Goal: Book appointment/travel/reservation

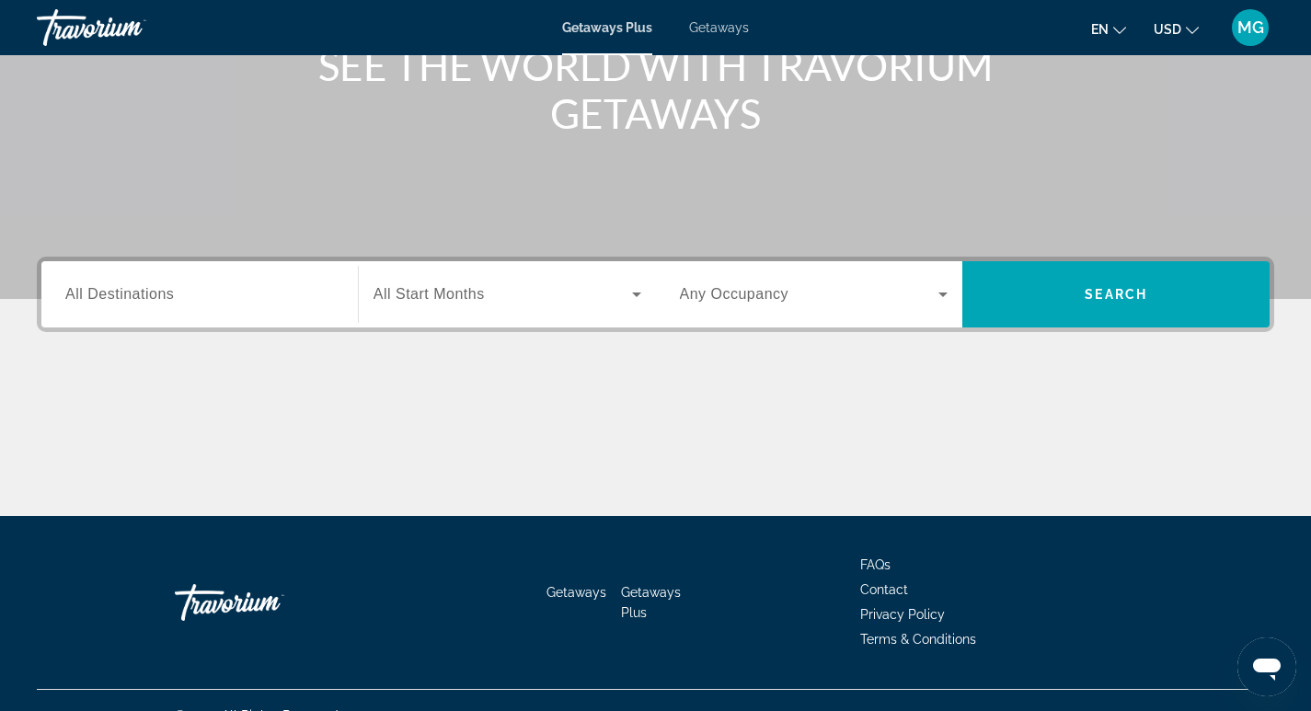
scroll to position [276, 0]
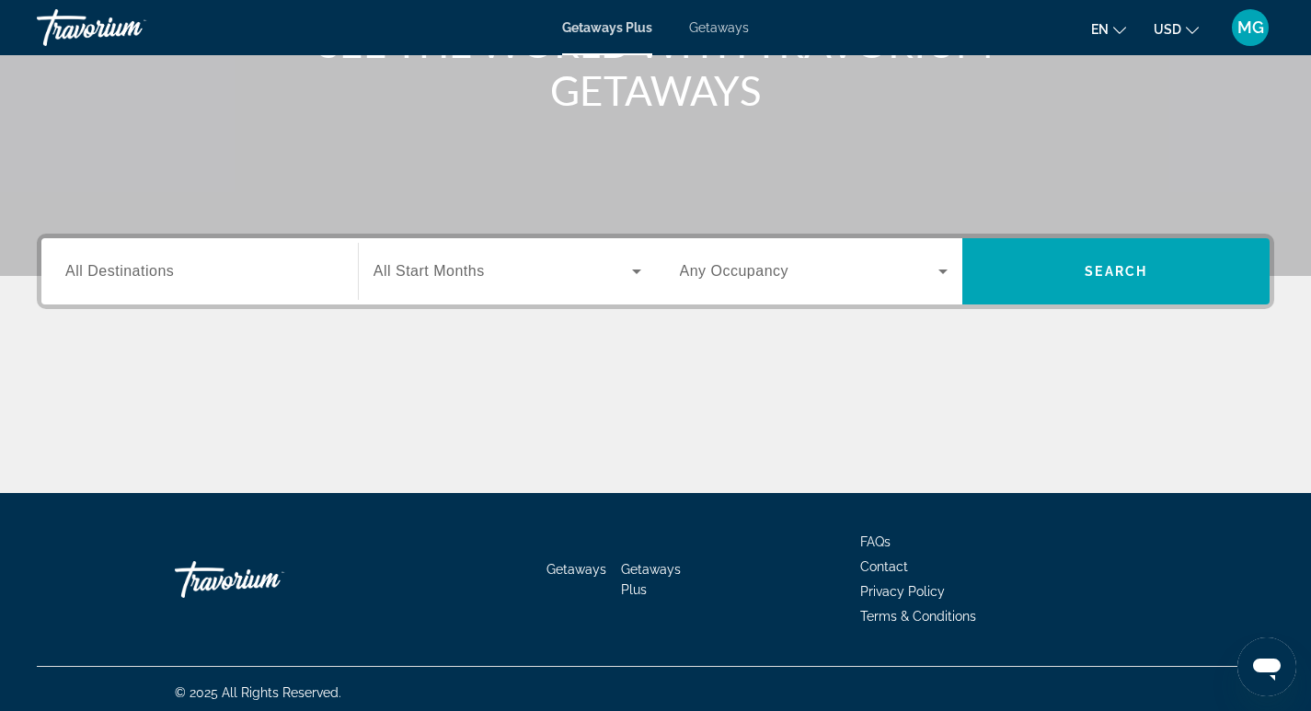
click at [191, 270] on input "Destination All Destinations" at bounding box center [199, 272] width 269 height 22
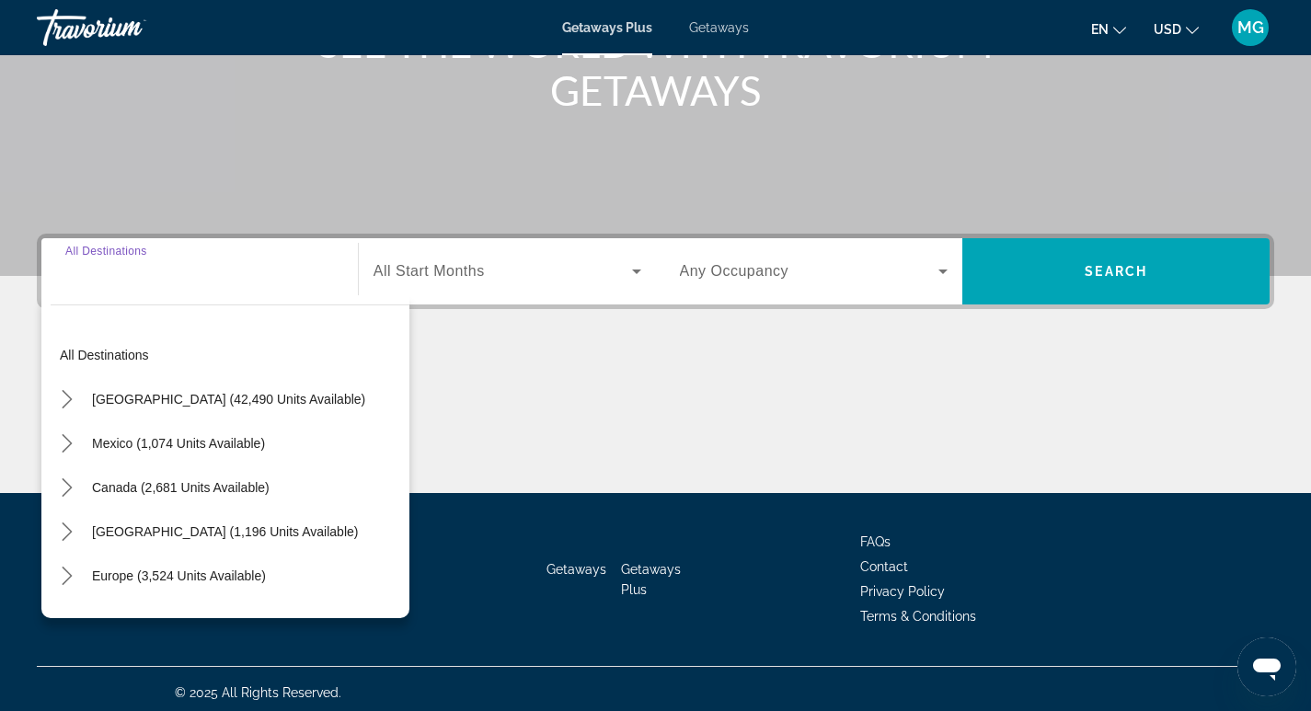
click at [191, 270] on input "Destination All Destinations" at bounding box center [199, 272] width 269 height 22
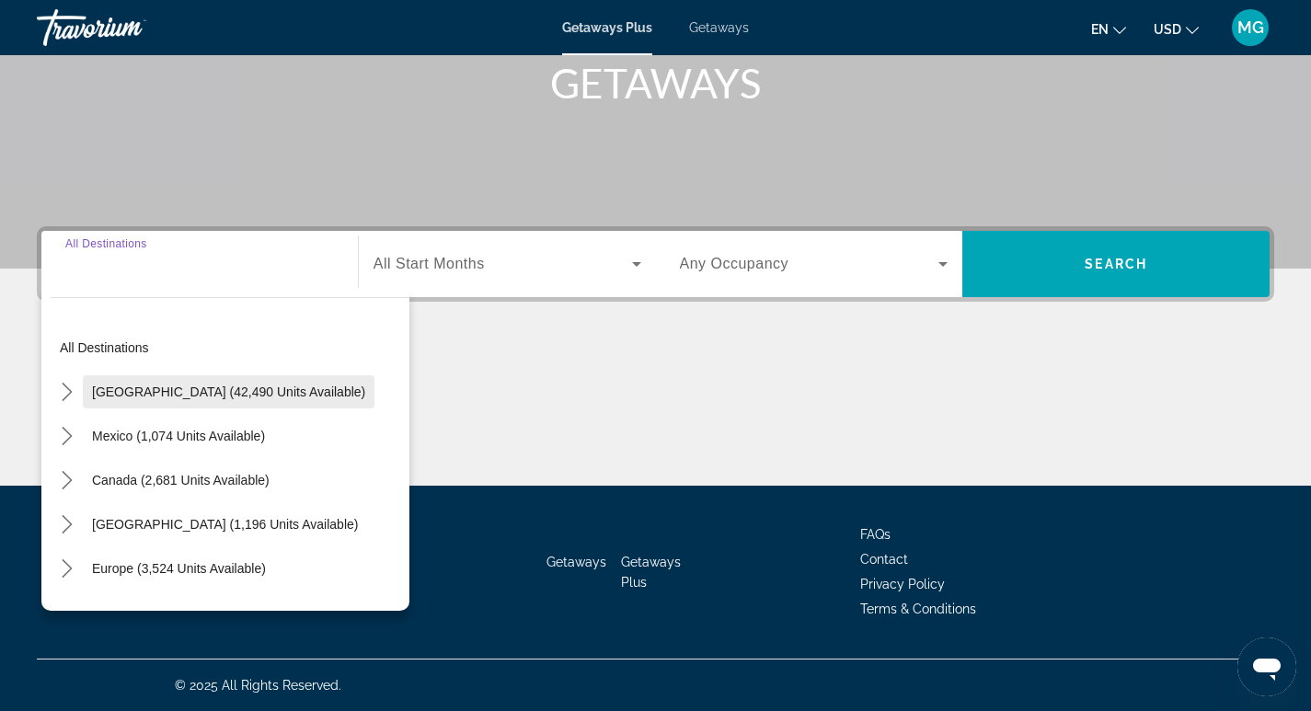
click at [149, 385] on span "[GEOGRAPHIC_DATA] (42,490 units available)" at bounding box center [228, 391] width 273 height 15
type input "**********"
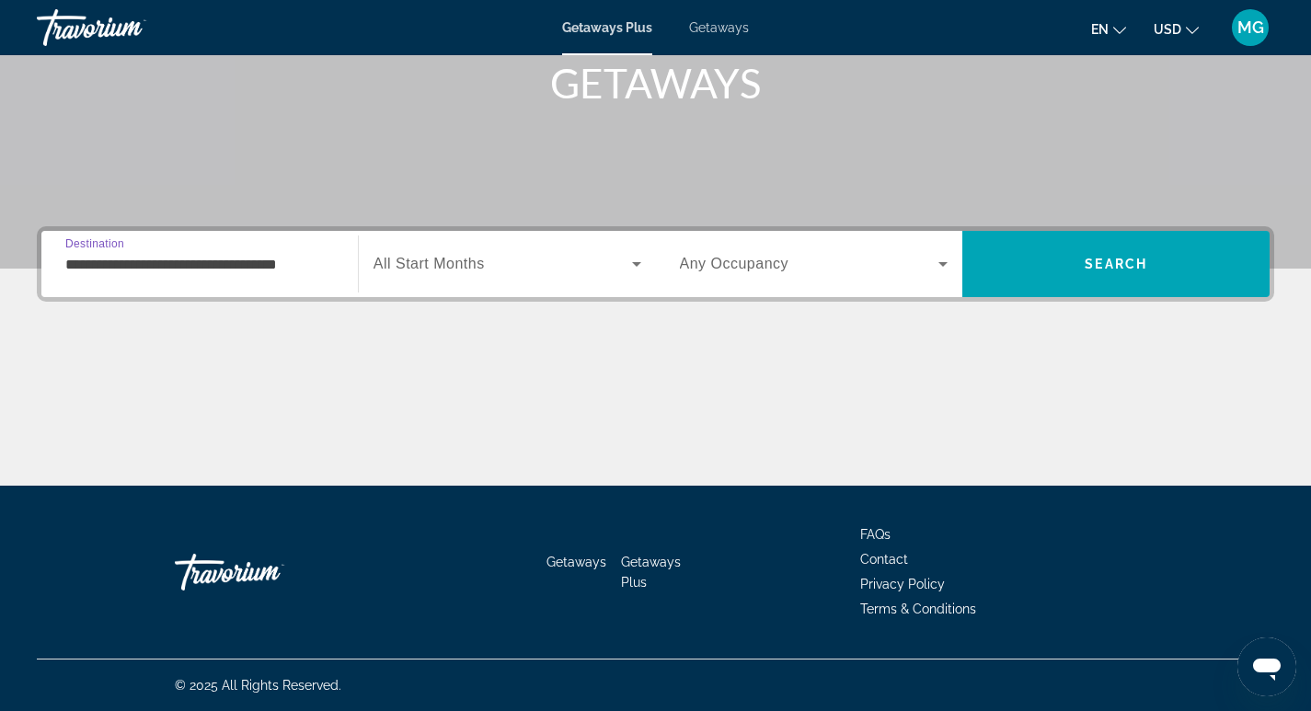
click at [532, 260] on span "Search widget" at bounding box center [502, 264] width 258 height 22
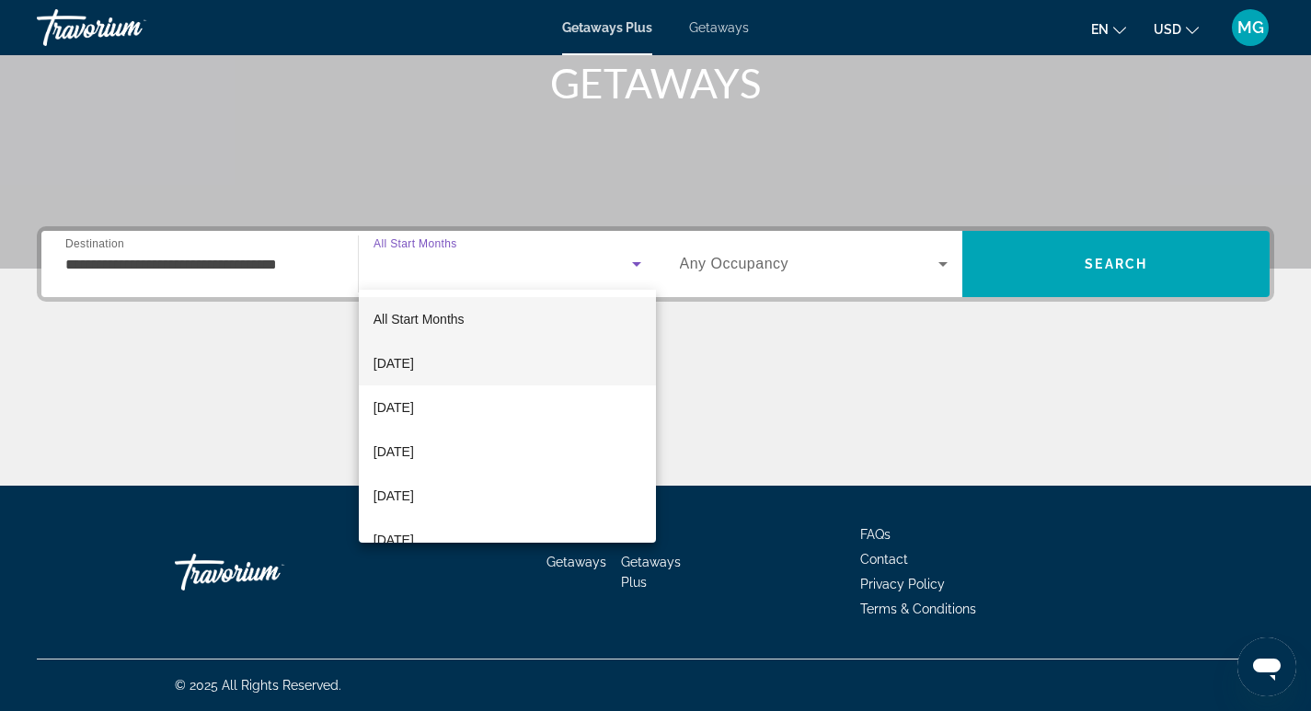
click at [414, 361] on span "[DATE]" at bounding box center [393, 363] width 40 height 22
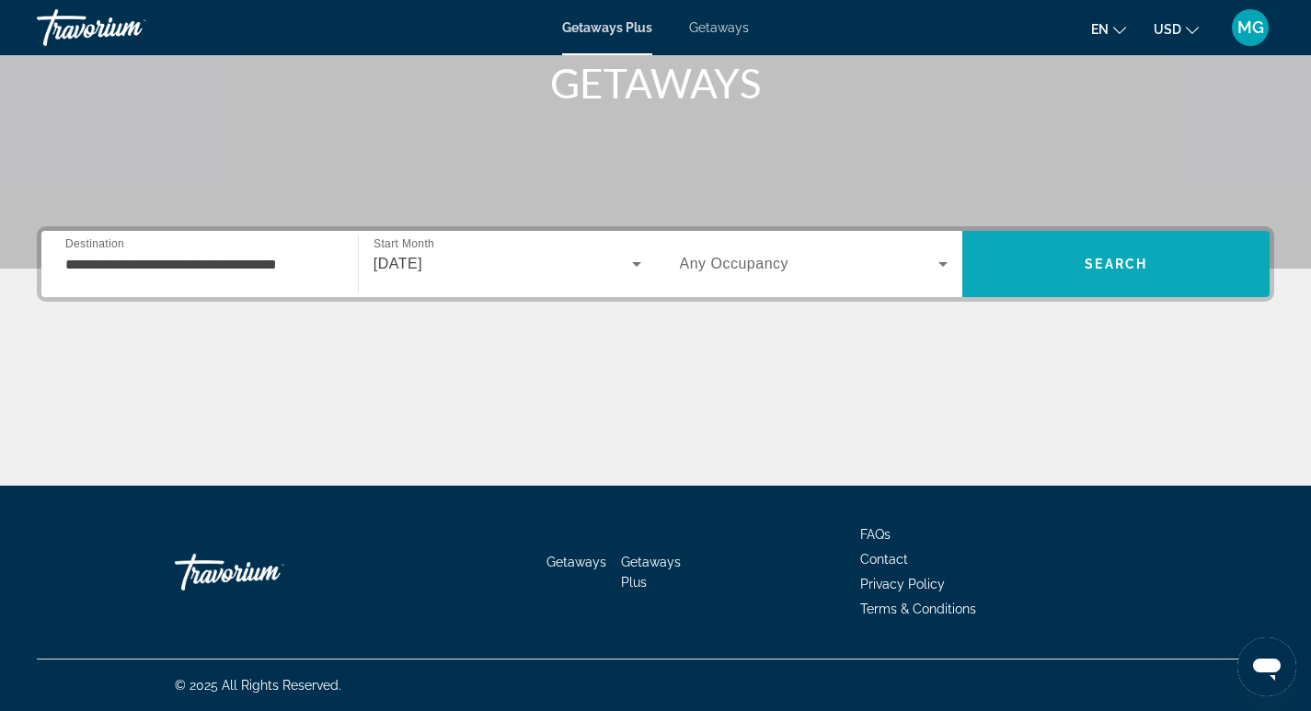
click at [1168, 251] on span "Search" at bounding box center [1115, 264] width 307 height 44
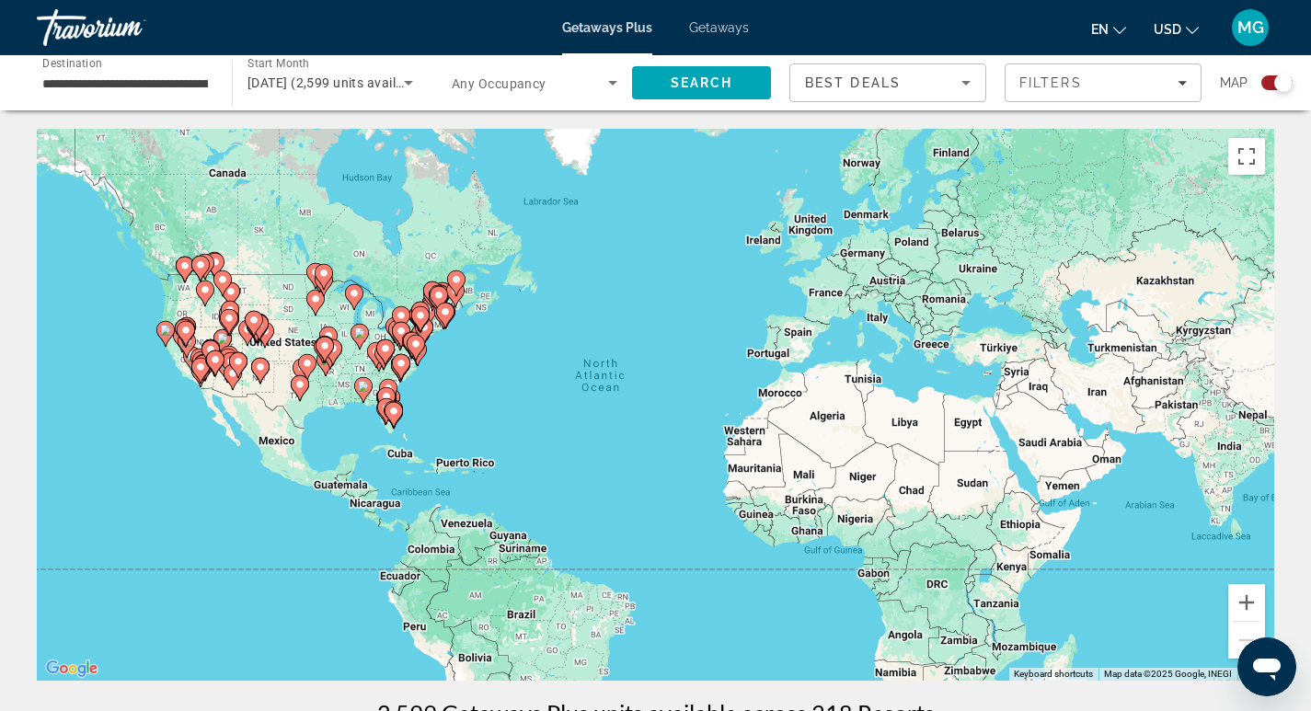
click at [920, 69] on div "Best Deals" at bounding box center [888, 90] width 166 height 52
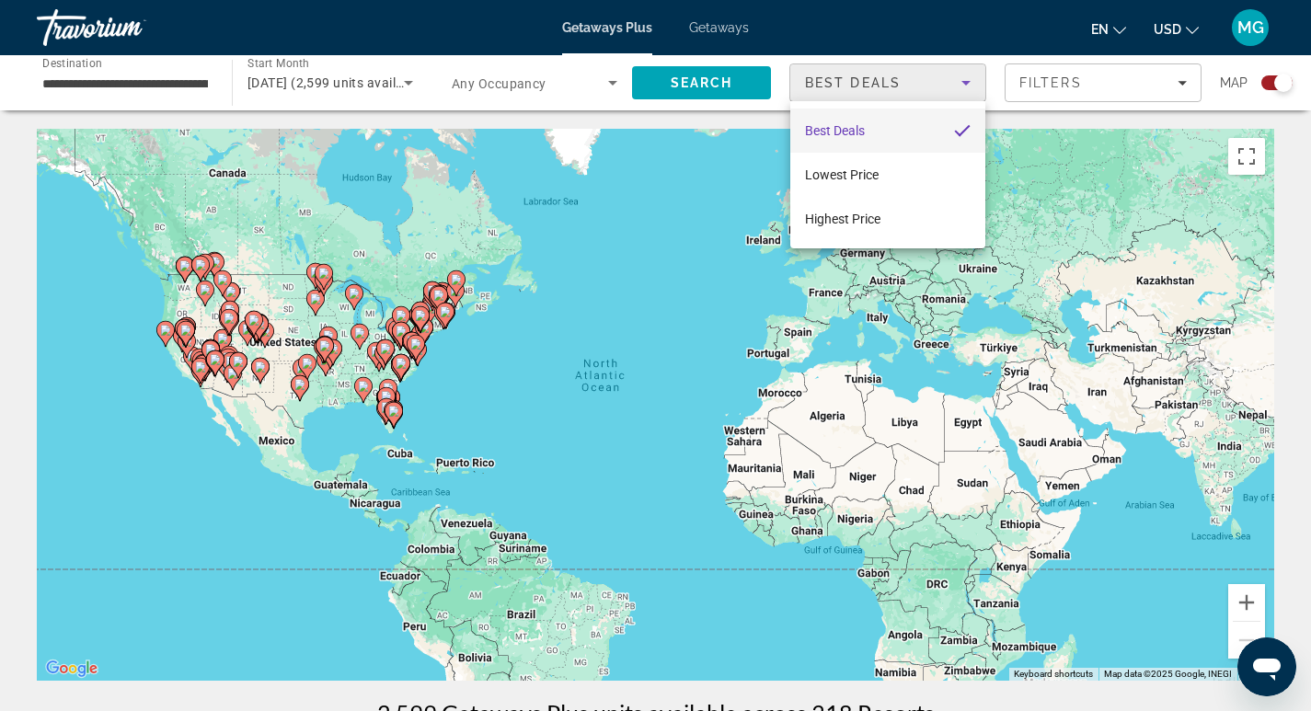
click at [1119, 77] on div at bounding box center [655, 355] width 1311 height 711
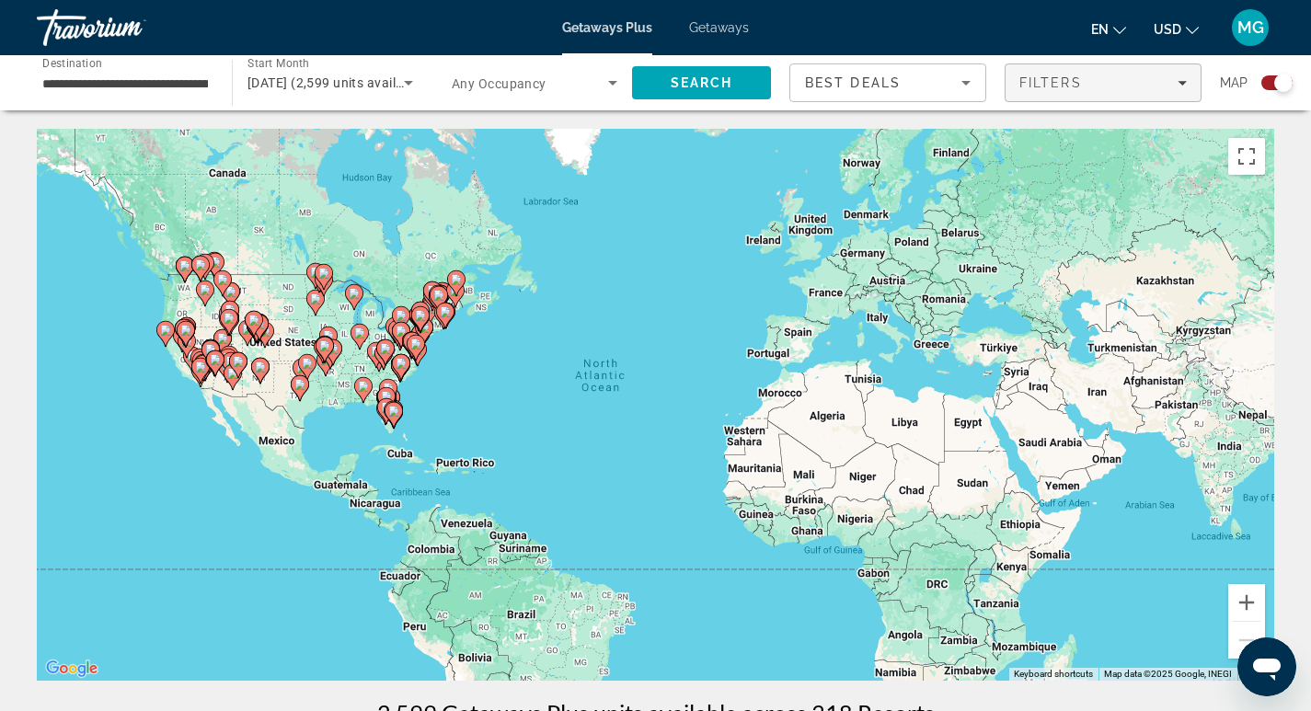
click at [1128, 80] on div "Filters" at bounding box center [1102, 82] width 167 height 15
click at [1128, 81] on div "Filters" at bounding box center [1102, 82] width 167 height 15
click at [1130, 80] on div "Filters" at bounding box center [1102, 82] width 167 height 15
click at [1131, 81] on div "Filters" at bounding box center [1102, 82] width 167 height 15
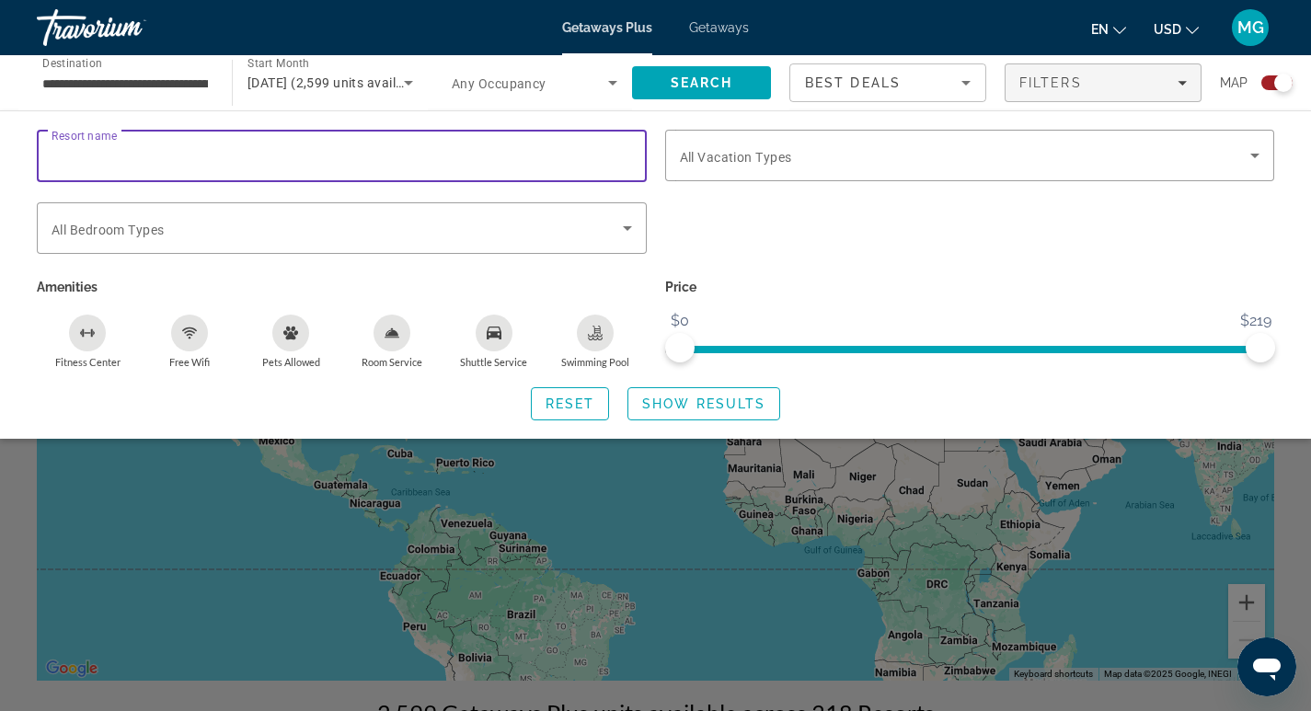
click at [253, 156] on input "Resort name" at bounding box center [342, 156] width 580 height 22
click at [255, 156] on input "Resort name" at bounding box center [342, 156] width 580 height 22
type input "**********"
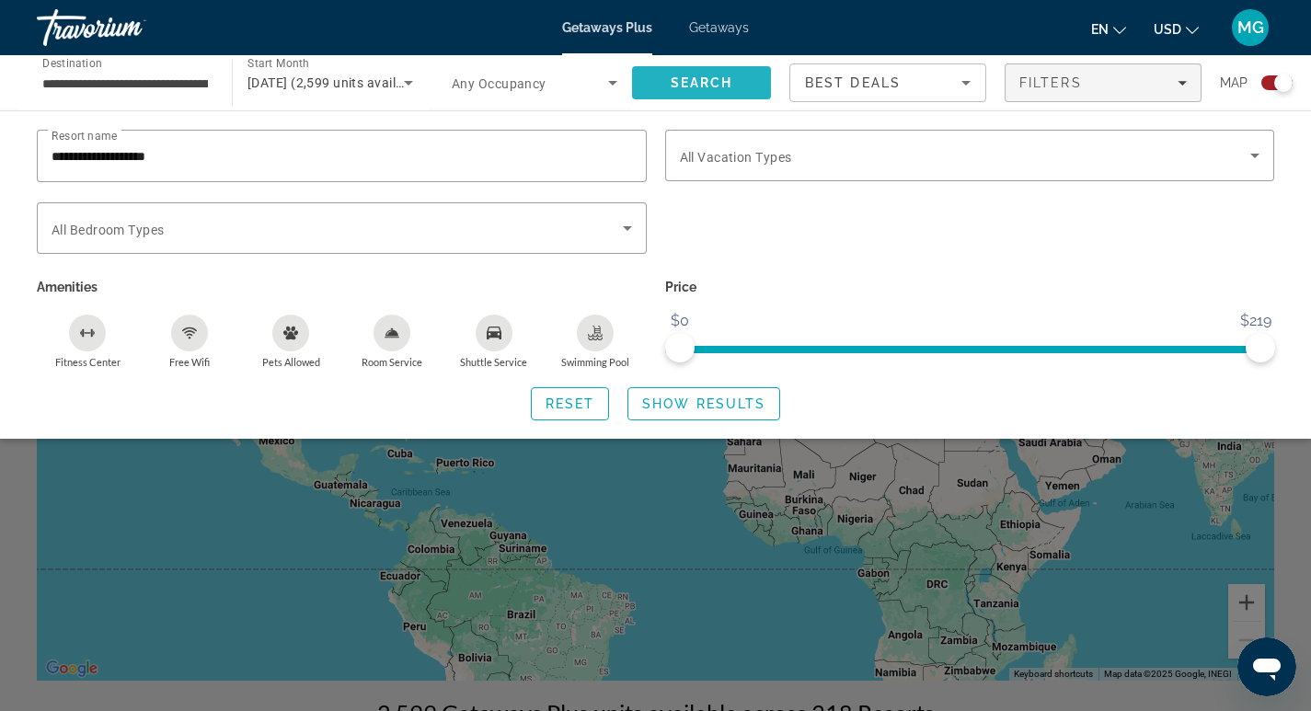
click at [719, 84] on span "Search" at bounding box center [702, 82] width 63 height 15
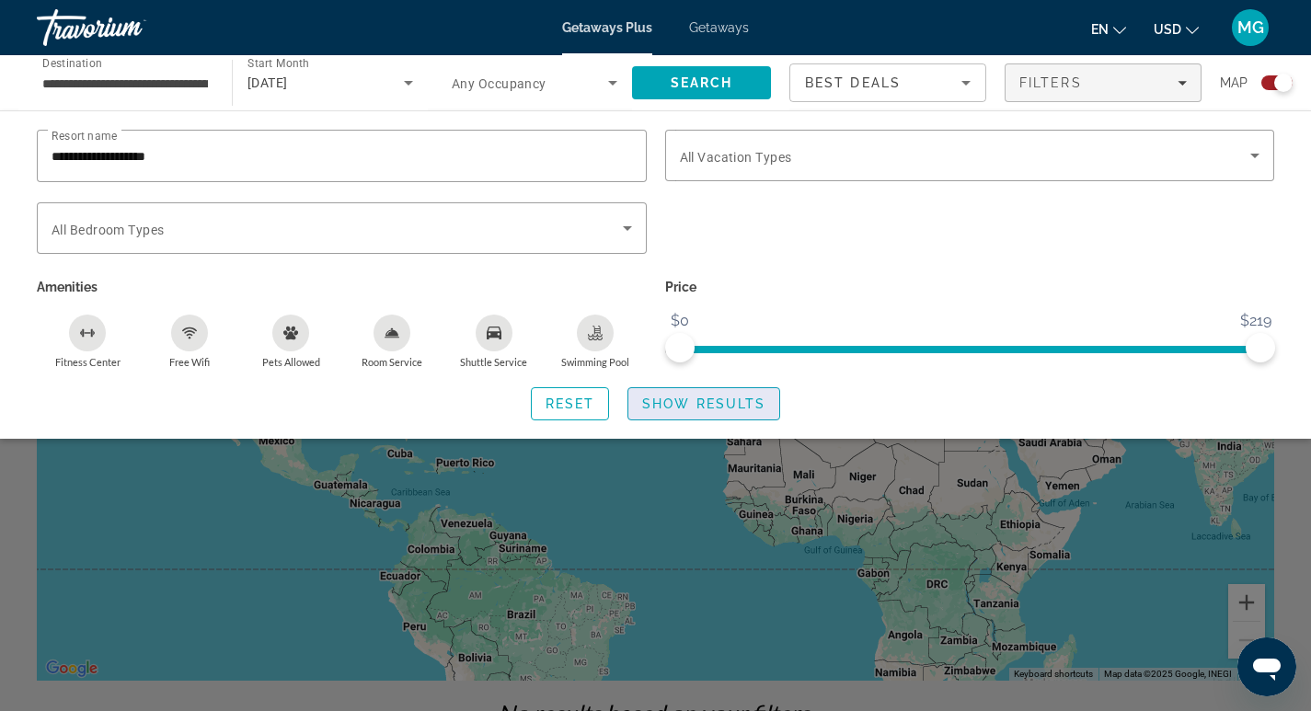
click at [683, 403] on span "Show Results" at bounding box center [703, 403] width 123 height 15
